Goal: Information Seeking & Learning: Check status

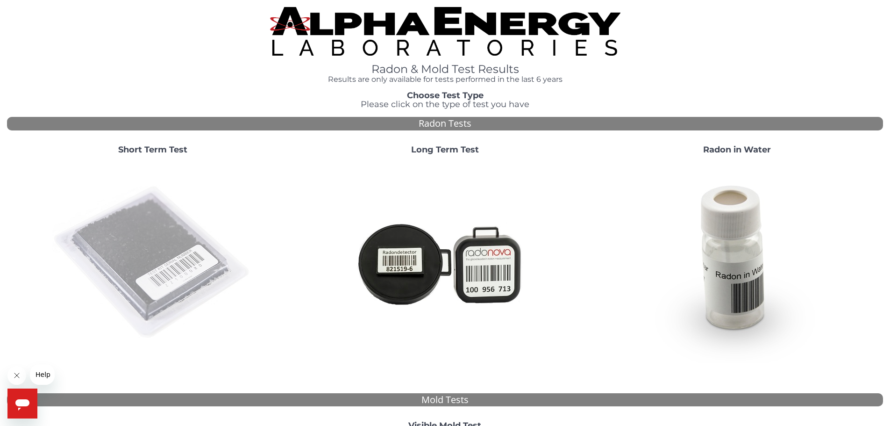
click at [162, 224] on img at bounding box center [152, 262] width 201 height 201
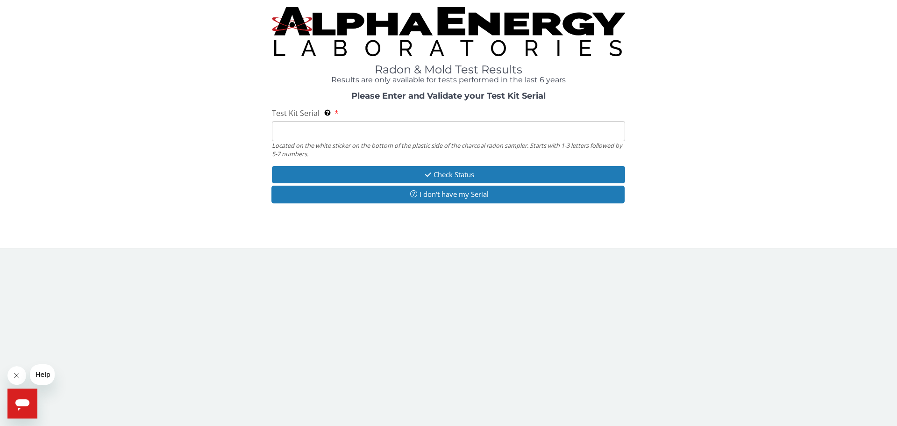
click at [390, 135] on input "Test Kit Serial Located on the white sticker on the bottom of the plastic side …" at bounding box center [448, 131] width 353 height 20
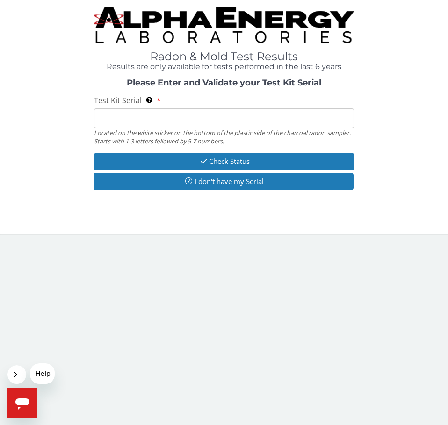
click at [242, 115] on input "Test Kit Serial Located on the white sticker on the bottom of the plastic side …" at bounding box center [224, 118] width 260 height 20
paste input "FE443058"
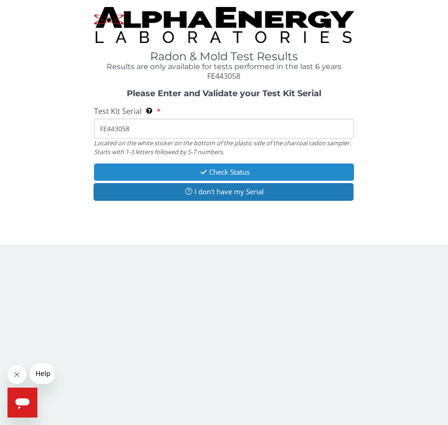
type input "FE443058"
click at [244, 173] on button "Check Status" at bounding box center [224, 172] width 260 height 17
